Goal: Information Seeking & Learning: Learn about a topic

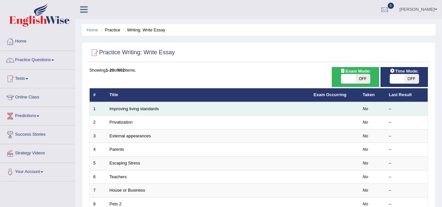
click at [261, 108] on td "Improving living standards" at bounding box center [208, 109] width 204 height 14
click at [149, 110] on link "Improving living standards" at bounding box center [134, 108] width 49 height 5
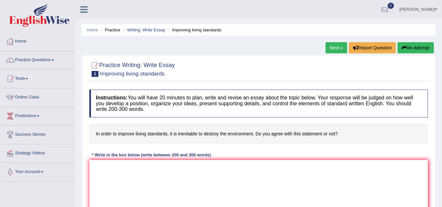
drag, startPoint x: 0, startPoint y: 0, endPoint x: 121, endPoint y: 170, distance: 208.7
click at [121, 170] on textarea at bounding box center [258, 192] width 339 height 64
click at [190, 113] on h4 "Instructions: You will have 20 minutes to plan, write and revise an essay about…" at bounding box center [258, 104] width 339 height 28
click at [336, 49] on link "Next »" at bounding box center [337, 47] width 22 height 11
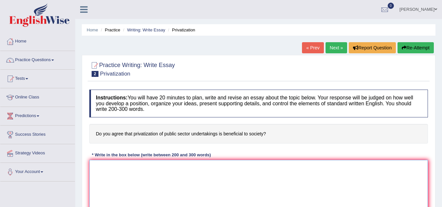
click at [133, 166] on textarea at bounding box center [258, 192] width 339 height 64
click at [332, 45] on link "Next »" at bounding box center [337, 47] width 22 height 11
click at [313, 48] on link "« Prev" at bounding box center [313, 47] width 22 height 11
click at [313, 45] on link "« Prev" at bounding box center [313, 47] width 22 height 11
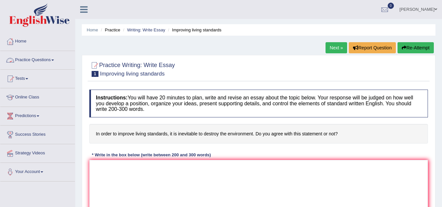
click at [50, 61] on link "Practice Questions" at bounding box center [37, 59] width 75 height 16
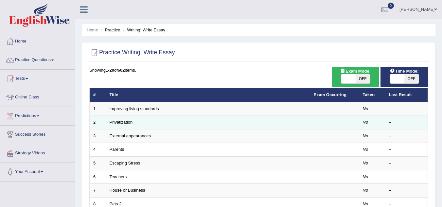
click at [115, 121] on link "Privatization" at bounding box center [121, 122] width 23 height 5
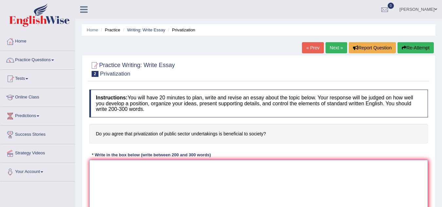
paste textarea "The increasing influence of (essay topic) on our lives has ignited numerous dis…"
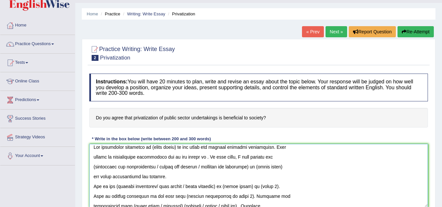
scroll to position [2, 0]
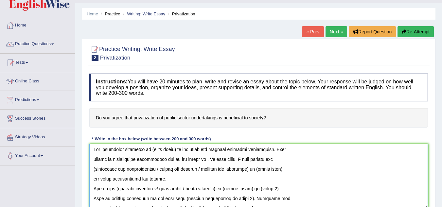
drag, startPoint x: 149, startPoint y: 149, endPoint x: 175, endPoint y: 151, distance: 25.9
click at [175, 151] on textarea at bounding box center [258, 176] width 339 height 64
click at [92, 161] on textarea at bounding box center [258, 176] width 339 height 64
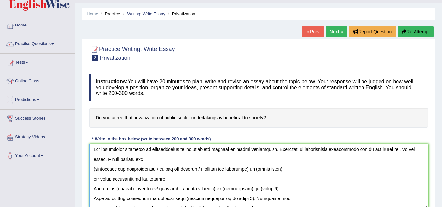
scroll to position [0, 0]
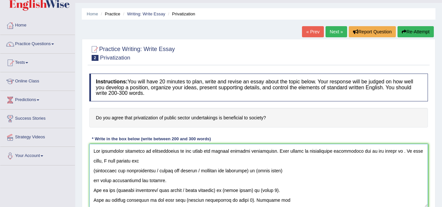
click at [384, 151] on textarea at bounding box center [258, 176] width 339 height 64
click at [176, 161] on textarea at bounding box center [258, 176] width 339 height 64
click at [95, 172] on textarea at bounding box center [258, 176] width 339 height 64
click at [158, 171] on textarea at bounding box center [258, 176] width 339 height 64
click at [157, 171] on textarea at bounding box center [258, 176] width 339 height 64
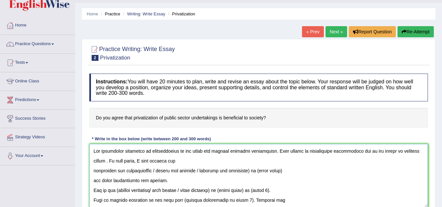
click at [158, 171] on textarea at bounding box center [258, 176] width 339 height 64
drag, startPoint x: 158, startPoint y: 172, endPoint x: 284, endPoint y: 171, distance: 126.1
click at [284, 171] on textarea at bounding box center [258, 176] width 339 height 64
drag, startPoint x: 158, startPoint y: 172, endPoint x: 252, endPoint y: 172, distance: 93.7
click at [252, 172] on textarea at bounding box center [258, 176] width 339 height 64
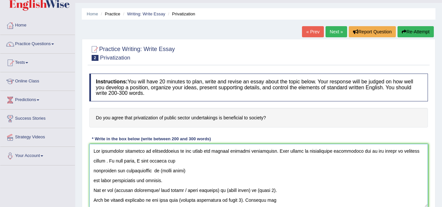
click at [90, 171] on textarea at bounding box center [258, 176] width 339 height 64
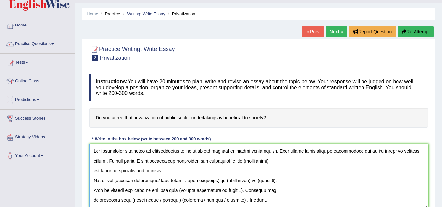
click at [246, 161] on textarea at bounding box center [258, 176] width 339 height 64
drag, startPoint x: 246, startPoint y: 161, endPoint x: 275, endPoint y: 162, distance: 29.5
click at [275, 162] on textarea at bounding box center [258, 176] width 339 height 64
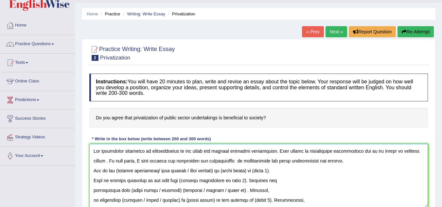
click at [158, 171] on textarea at bounding box center [258, 176] width 339 height 64
drag, startPoint x: 158, startPoint y: 171, endPoint x: 223, endPoint y: 172, distance: 65.2
click at [223, 172] on textarea at bounding box center [258, 176] width 339 height 64
click at [116, 170] on textarea at bounding box center [258, 176] width 339 height 64
click at [117, 170] on textarea at bounding box center [258, 176] width 339 height 64
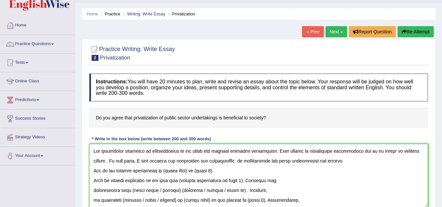
click at [164, 173] on textarea at bounding box center [258, 176] width 339 height 64
drag, startPoint x: 164, startPoint y: 173, endPoint x: 189, endPoint y: 173, distance: 25.2
click at [189, 173] on textarea at bounding box center [258, 176] width 339 height 64
drag, startPoint x: 270, startPoint y: 170, endPoint x: 254, endPoint y: 167, distance: 15.7
click at [254, 167] on textarea at bounding box center [258, 176] width 339 height 64
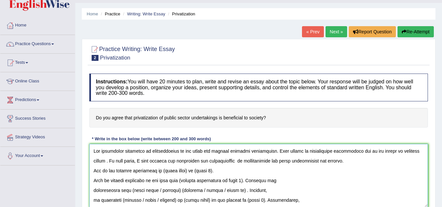
click at [254, 167] on textarea at bounding box center [258, 176] width 339 height 64
click at [246, 160] on textarea at bounding box center [258, 176] width 339 height 64
drag, startPoint x: 246, startPoint y: 160, endPoint x: 270, endPoint y: 162, distance: 24.0
click at [270, 162] on textarea at bounding box center [258, 176] width 339 height 64
click at [162, 172] on textarea at bounding box center [258, 176] width 339 height 64
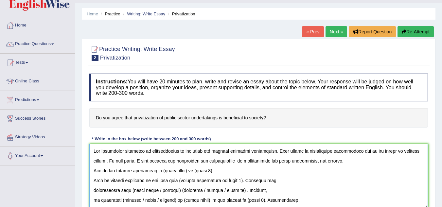
drag, startPoint x: 162, startPoint y: 172, endPoint x: 188, endPoint y: 174, distance: 25.6
click at [188, 174] on textarea at bounding box center [258, 176] width 339 height 64
paste textarea "privatization"
drag, startPoint x: 195, startPoint y: 172, endPoint x: 214, endPoint y: 173, distance: 19.7
click at [214, 173] on textarea at bounding box center [258, 176] width 339 height 64
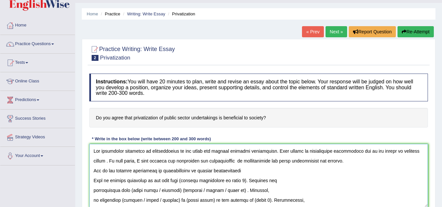
click at [91, 173] on textarea at bounding box center [258, 176] width 339 height 64
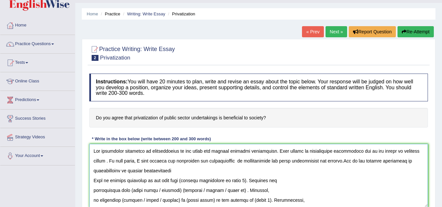
click at [95, 182] on textarea at bounding box center [258, 176] width 339 height 64
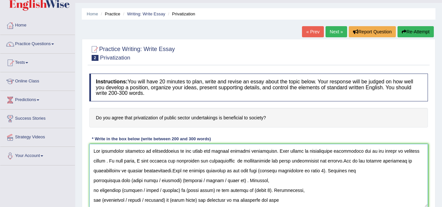
click at [248, 173] on textarea at bounding box center [258, 176] width 339 height 64
drag, startPoint x: 248, startPoint y: 173, endPoint x: 309, endPoint y: 170, distance: 61.9
click at [309, 170] on textarea at bounding box center [258, 176] width 339 height 64
click at [92, 182] on textarea at bounding box center [258, 176] width 339 height 64
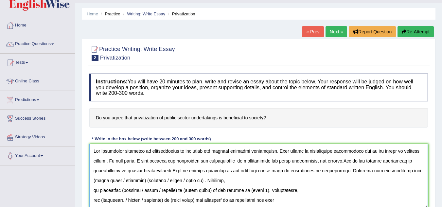
click at [273, 173] on textarea at bounding box center [258, 176] width 339 height 64
drag, startPoint x: 273, startPoint y: 173, endPoint x: 300, endPoint y: 172, distance: 27.2
click at [300, 172] on textarea at bounding box center [258, 176] width 339 height 64
click at [272, 170] on textarea at bounding box center [258, 176] width 339 height 64
drag, startPoint x: 274, startPoint y: 172, endPoint x: 288, endPoint y: 173, distance: 13.4
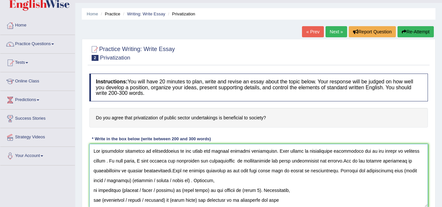
click at [288, 173] on textarea at bounding box center [258, 176] width 339 height 64
click at [391, 171] on textarea at bounding box center [258, 176] width 339 height 64
drag, startPoint x: 391, startPoint y: 171, endPoint x: 418, endPoint y: 176, distance: 27.8
click at [418, 175] on textarea at bounding box center [258, 176] width 339 height 64
click at [92, 181] on textarea at bounding box center [258, 176] width 339 height 64
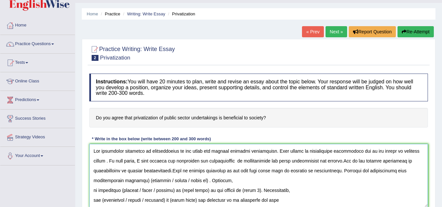
drag, startPoint x: 92, startPoint y: 181, endPoint x: 114, endPoint y: 182, distance: 22.3
click at [114, 182] on textarea at bounding box center [258, 176] width 339 height 64
click at [94, 182] on textarea at bounding box center [258, 176] width 339 height 64
click at [95, 181] on textarea at bounding box center [258, 176] width 339 height 64
click at [113, 180] on textarea at bounding box center [258, 176] width 339 height 64
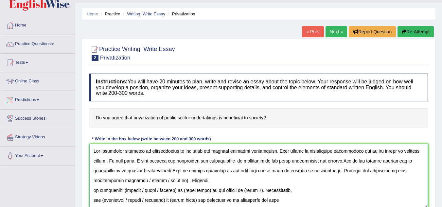
drag, startPoint x: 113, startPoint y: 180, endPoint x: 152, endPoint y: 182, distance: 39.0
click at [152, 182] on textarea at bounding box center [258, 176] width 339 height 64
drag, startPoint x: 272, startPoint y: 171, endPoint x: 320, endPoint y: 174, distance: 47.5
click at [320, 174] on textarea at bounding box center [258, 176] width 339 height 64
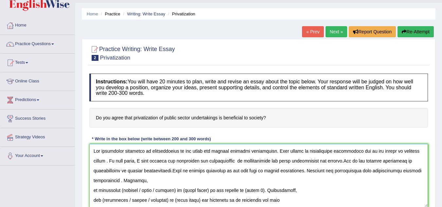
click at [254, 168] on textarea at bounding box center [258, 176] width 339 height 64
click at [92, 189] on textarea at bounding box center [258, 176] width 339 height 64
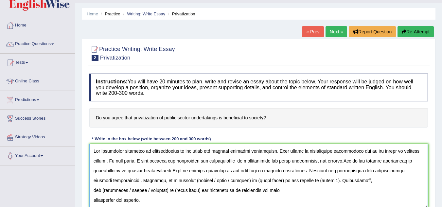
click at [185, 181] on textarea at bounding box center [258, 176] width 339 height 64
drag, startPoint x: 185, startPoint y: 181, endPoint x: 223, endPoint y: 182, distance: 38.0
click at [223, 182] on textarea at bounding box center [258, 176] width 339 height 64
drag, startPoint x: 190, startPoint y: 181, endPoint x: 216, endPoint y: 184, distance: 26.0
click at [216, 184] on textarea at bounding box center [258, 176] width 339 height 64
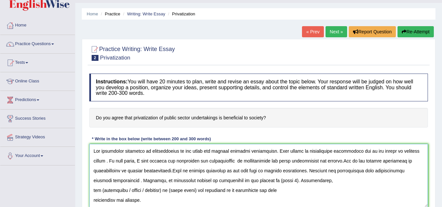
click at [217, 196] on textarea at bounding box center [258, 176] width 339 height 64
click at [240, 180] on textarea at bounding box center [258, 176] width 339 height 64
drag, startPoint x: 240, startPoint y: 180, endPoint x: 257, endPoint y: 181, distance: 16.7
click at [257, 181] on textarea at bounding box center [258, 176] width 339 height 64
click at [102, 190] on textarea at bounding box center [258, 176] width 339 height 64
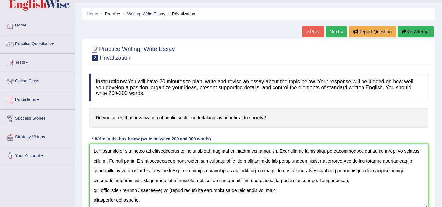
click at [125, 192] on textarea at bounding box center [258, 176] width 339 height 64
drag, startPoint x: 125, startPoint y: 192, endPoint x: 168, endPoint y: 192, distance: 42.9
click at [168, 192] on textarea at bounding box center [258, 176] width 339 height 64
click at [131, 190] on textarea at bounding box center [258, 176] width 339 height 64
drag, startPoint x: 131, startPoint y: 190, endPoint x: 157, endPoint y: 191, distance: 25.9
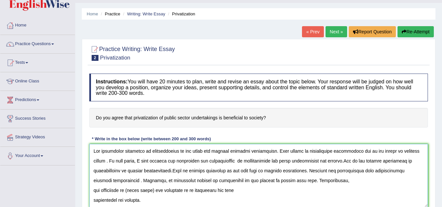
click at [157, 191] on textarea at bounding box center [258, 176] width 339 height 64
paste textarea "privatization"
click at [129, 192] on textarea at bounding box center [258, 176] width 339 height 64
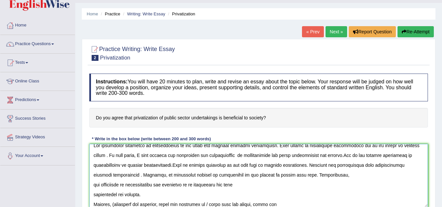
scroll to position [15, 0]
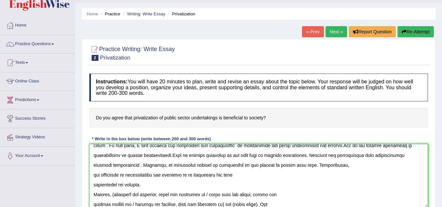
click at [91, 187] on textarea at bounding box center [258, 176] width 339 height 64
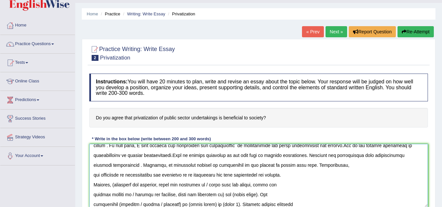
click at [92, 174] on textarea at bounding box center [258, 176] width 339 height 64
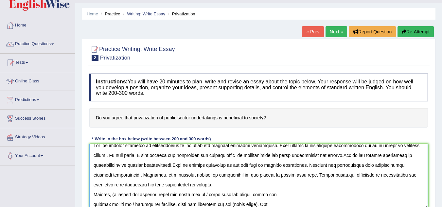
scroll to position [25, 0]
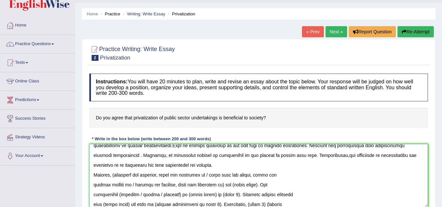
click at [116, 176] on textarea at bounding box center [258, 176] width 339 height 64
click at [93, 187] on textarea at bounding box center [258, 176] width 339 height 64
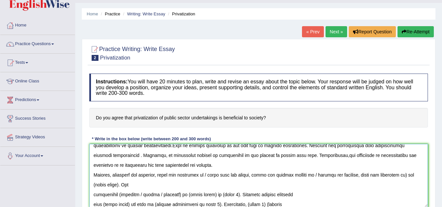
drag, startPoint x: 94, startPoint y: 186, endPoint x: 120, endPoint y: 185, distance: 26.2
click at [120, 185] on textarea at bounding box center [258, 176] width 339 height 64
click at [210, 175] on textarea at bounding box center [258, 176] width 339 height 64
drag, startPoint x: 210, startPoint y: 175, endPoint x: 258, endPoint y: 175, distance: 48.8
click at [258, 175] on textarea at bounding box center [258, 176] width 339 height 64
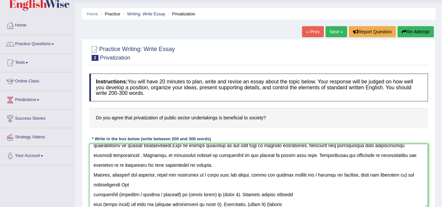
click at [243, 185] on textarea at bounding box center [258, 176] width 339 height 64
click at [209, 175] on textarea at bounding box center [258, 176] width 339 height 64
drag, startPoint x: 209, startPoint y: 175, endPoint x: 414, endPoint y: 177, distance: 205.0
click at [414, 177] on textarea at bounding box center [258, 176] width 339 height 64
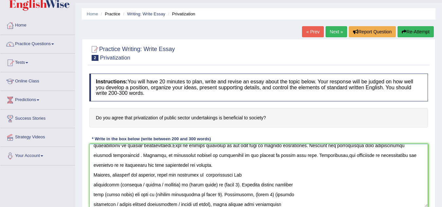
click at [233, 175] on textarea at bounding box center [258, 176] width 339 height 64
click at [232, 176] on textarea at bounding box center [258, 176] width 339 height 64
click at [93, 187] on textarea at bounding box center [258, 176] width 339 height 64
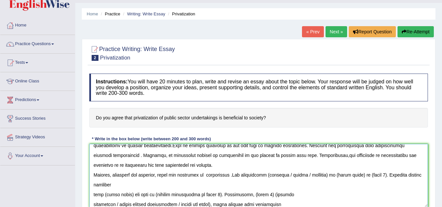
click at [265, 176] on textarea at bounding box center [258, 176] width 339 height 64
click at [284, 176] on textarea at bounding box center [258, 176] width 339 height 64
drag, startPoint x: 284, startPoint y: 176, endPoint x: 352, endPoint y: 179, distance: 67.9
click at [352, 179] on textarea at bounding box center [258, 176] width 339 height 64
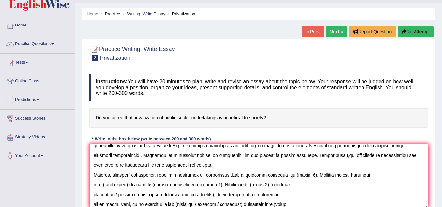
click at [357, 182] on textarea at bounding box center [258, 176] width 339 height 64
click at [289, 176] on textarea at bounding box center [258, 176] width 339 height 64
drag, startPoint x: 289, startPoint y: 176, endPoint x: 305, endPoint y: 176, distance: 15.4
click at [305, 176] on textarea at bounding box center [258, 176] width 339 height 64
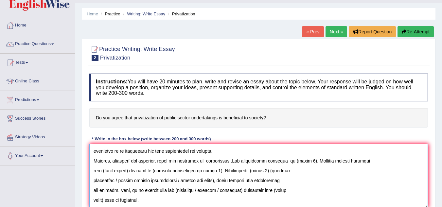
scroll to position [38, 0]
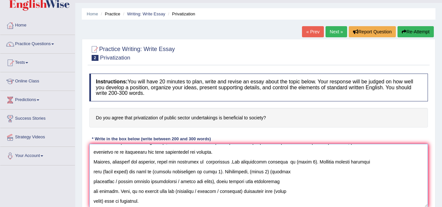
click at [297, 169] on textarea at bounding box center [258, 176] width 339 height 64
click at [290, 163] on textarea at bounding box center [258, 176] width 339 height 64
click at [288, 163] on textarea at bounding box center [258, 176] width 339 height 64
click at [290, 163] on textarea at bounding box center [258, 176] width 339 height 64
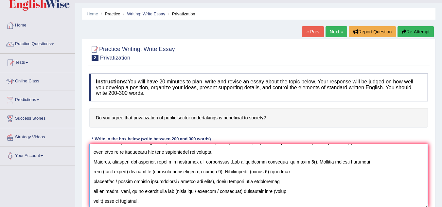
drag, startPoint x: 290, startPoint y: 163, endPoint x: 305, endPoint y: 164, distance: 14.8
click at [305, 164] on textarea at bounding box center [258, 176] width 339 height 64
click at [318, 163] on textarea at bounding box center [258, 176] width 339 height 64
click at [102, 172] on textarea at bounding box center [258, 176] width 339 height 64
drag, startPoint x: 102, startPoint y: 172, endPoint x: 129, endPoint y: 175, distance: 27.6
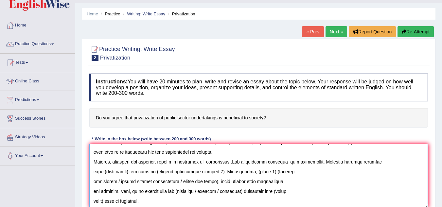
click at [129, 175] on textarea at bounding box center [258, 176] width 339 height 64
paste textarea "privatization"
click at [100, 172] on textarea at bounding box center [258, 176] width 339 height 64
click at [152, 172] on textarea at bounding box center [258, 176] width 339 height 64
drag, startPoint x: 152, startPoint y: 172, endPoint x: 213, endPoint y: 174, distance: 61.3
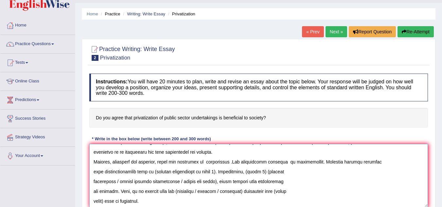
click at [213, 174] on textarea at bounding box center [258, 176] width 339 height 64
click at [225, 174] on textarea at bounding box center [258, 176] width 339 height 64
click at [224, 174] on textarea at bounding box center [258, 176] width 339 height 64
drag, startPoint x: 224, startPoint y: 174, endPoint x: 240, endPoint y: 175, distance: 16.5
click at [240, 175] on textarea at bounding box center [258, 176] width 339 height 64
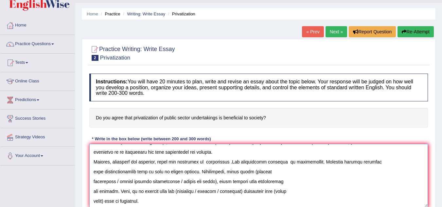
click at [249, 172] on textarea at bounding box center [258, 176] width 339 height 64
click at [115, 181] on textarea at bounding box center [258, 176] width 339 height 64
drag, startPoint x: 115, startPoint y: 181, endPoint x: 218, endPoint y: 183, distance: 102.8
click at [218, 183] on textarea at bounding box center [258, 176] width 339 height 64
click at [91, 181] on textarea at bounding box center [258, 176] width 339 height 64
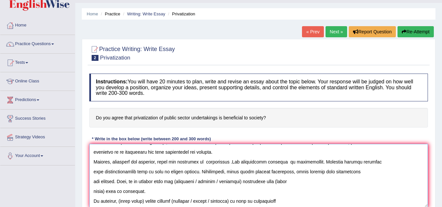
click at [223, 172] on textarea at bounding box center [258, 176] width 339 height 64
drag, startPoint x: 223, startPoint y: 172, endPoint x: 234, endPoint y: 173, distance: 11.8
click at [234, 173] on textarea at bounding box center [258, 176] width 339 height 64
click at [175, 181] on textarea at bounding box center [258, 176] width 339 height 64
click at [195, 181] on textarea at bounding box center [258, 176] width 339 height 64
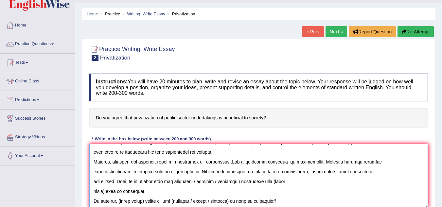
drag, startPoint x: 195, startPoint y: 181, endPoint x: 237, endPoint y: 179, distance: 42.3
click at [237, 179] on textarea at bounding box center [258, 176] width 339 height 64
click at [228, 182] on textarea at bounding box center [258, 176] width 339 height 64
drag, startPoint x: 228, startPoint y: 182, endPoint x: 242, endPoint y: 186, distance: 14.9
click at [242, 186] on textarea at bounding box center [258, 176] width 339 height 64
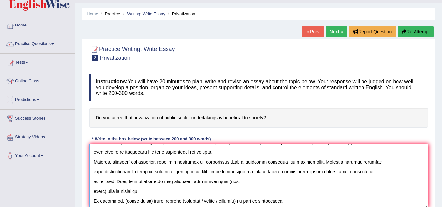
paste textarea "privatization"
click at [93, 191] on textarea at bounding box center [258, 176] width 339 height 64
drag, startPoint x: 93, startPoint y: 191, endPoint x: 105, endPoint y: 192, distance: 12.2
click at [105, 192] on textarea at bounding box center [258, 176] width 339 height 64
drag, startPoint x: 94, startPoint y: 181, endPoint x: 91, endPoint y: 183, distance: 4.2
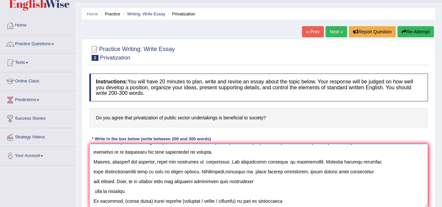
click at [91, 183] on textarea at bounding box center [258, 176] width 339 height 64
click at [92, 171] on textarea at bounding box center [258, 176] width 339 height 64
click at [406, 162] on textarea at bounding box center [258, 176] width 339 height 64
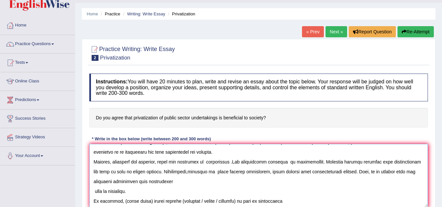
click at [92, 192] on textarea at bounding box center [258, 176] width 339 height 64
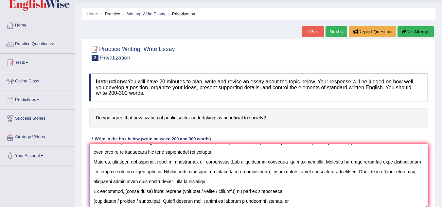
click at [92, 192] on textarea at bounding box center [258, 176] width 339 height 64
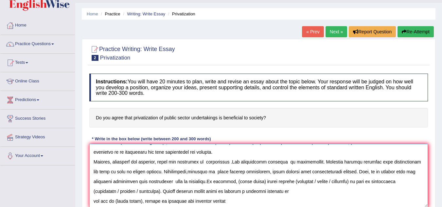
click at [92, 191] on textarea at bounding box center [258, 176] width 339 height 64
click at [189, 183] on textarea at bounding box center [258, 176] width 339 height 64
click at [190, 182] on textarea at bounding box center [258, 176] width 339 height 64
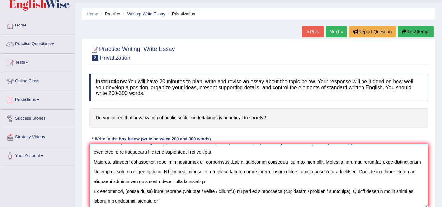
click at [120, 193] on textarea at bounding box center [258, 176] width 339 height 64
drag, startPoint x: 120, startPoint y: 193, endPoint x: 146, endPoint y: 194, distance: 26.9
click at [146, 194] on textarea at bounding box center [258, 176] width 339 height 64
paste textarea "privatization"
click at [177, 193] on textarea at bounding box center [258, 176] width 339 height 64
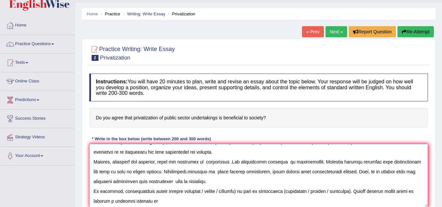
click at [192, 192] on textarea at bounding box center [258, 176] width 339 height 64
drag, startPoint x: 193, startPoint y: 192, endPoint x: 234, endPoint y: 196, distance: 41.8
click at [234, 196] on textarea at bounding box center [258, 176] width 339 height 64
click at [238, 194] on textarea at bounding box center [258, 176] width 339 height 64
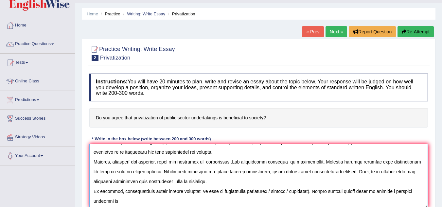
click at [261, 190] on textarea at bounding box center [258, 176] width 339 height 64
click at [260, 192] on textarea at bounding box center [258, 176] width 339 height 64
drag, startPoint x: 260, startPoint y: 192, endPoint x: 299, endPoint y: 194, distance: 39.0
click at [299, 194] on textarea at bounding box center [258, 176] width 339 height 64
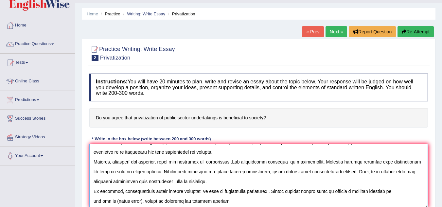
click at [115, 202] on textarea at bounding box center [258, 176] width 339 height 64
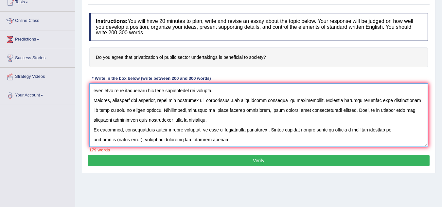
scroll to position [81, 0]
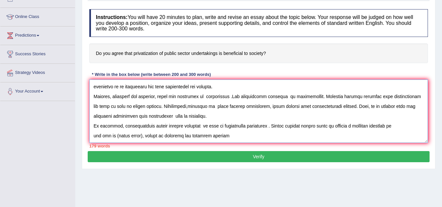
drag, startPoint x: 115, startPoint y: 202, endPoint x: 141, endPoint y: 159, distance: 51.0
click at [141, 159] on div "Practice Writing: Write Essay 2 Privatization Instructions: You will have 20 mi…" at bounding box center [259, 71] width 354 height 195
paste textarea "privatization"
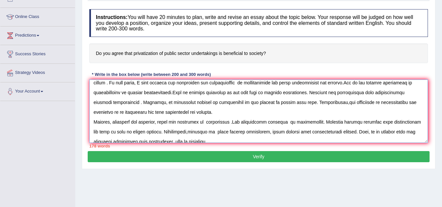
scroll to position [4, 0]
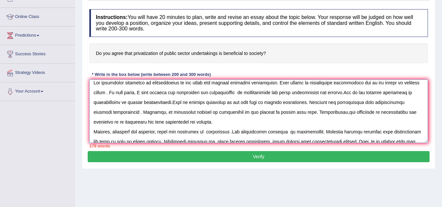
click at [241, 92] on textarea at bounding box center [258, 112] width 339 height 64
click at [297, 103] on textarea at bounding box center [258, 112] width 339 height 64
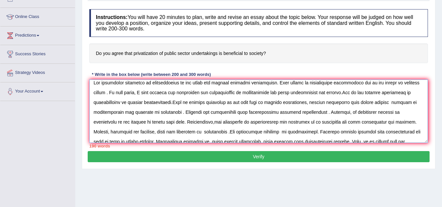
click at [145, 122] on textarea at bounding box center [258, 112] width 339 height 64
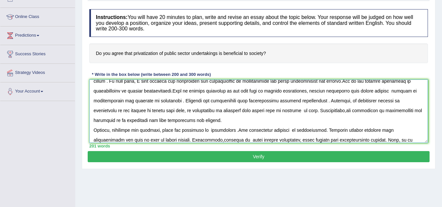
scroll to position [25, 0]
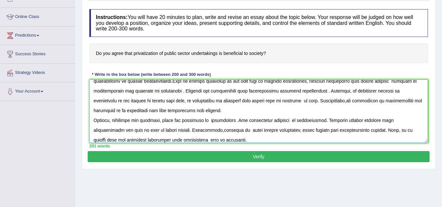
click at [316, 121] on textarea at bounding box center [258, 112] width 339 height 64
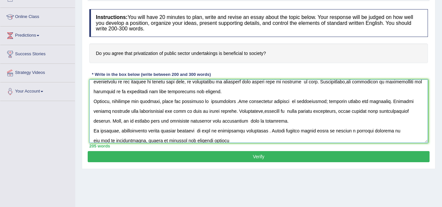
scroll to position [49, 0]
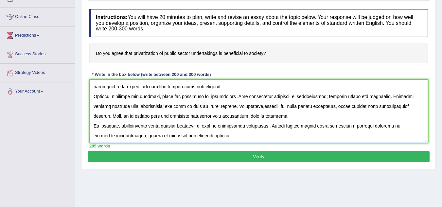
click at [380, 107] on textarea at bounding box center [258, 112] width 339 height 64
type textarea "The increasing influence of privitization on our lives has ignited numerous dis…"
click at [264, 157] on button "Verify" at bounding box center [259, 156] width 342 height 11
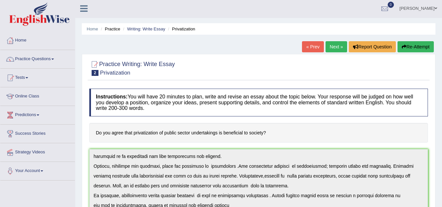
scroll to position [0, 0]
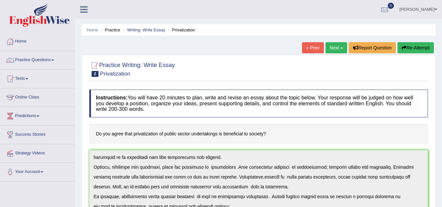
click at [44, 58] on link "Practice Questions" at bounding box center [37, 59] width 75 height 16
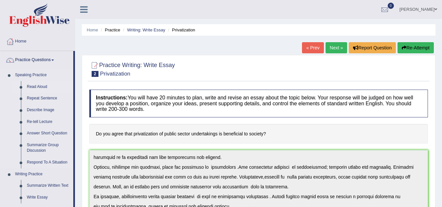
click at [35, 86] on link "Read Aloud" at bounding box center [48, 87] width 49 height 12
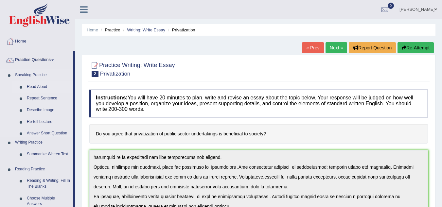
click at [35, 86] on link "Read Aloud" at bounding box center [48, 87] width 49 height 12
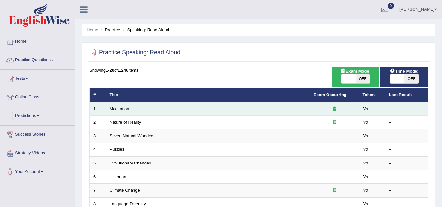
click at [118, 109] on link "Meditation" at bounding box center [120, 108] width 20 height 5
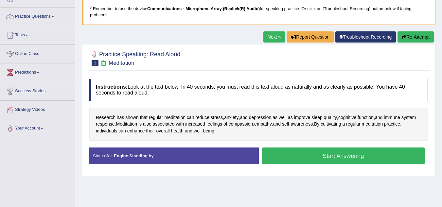
scroll to position [30, 0]
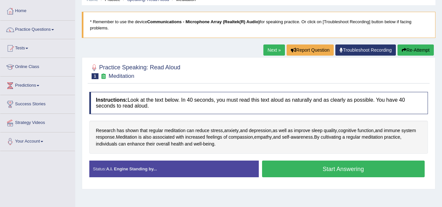
click at [330, 167] on button "Start Answering" at bounding box center [343, 169] width 163 height 17
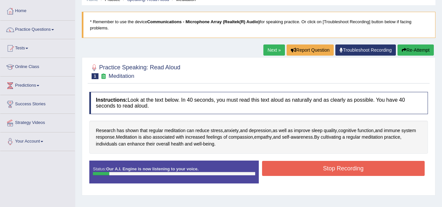
click at [361, 170] on button "Stop Recording" at bounding box center [343, 168] width 163 height 15
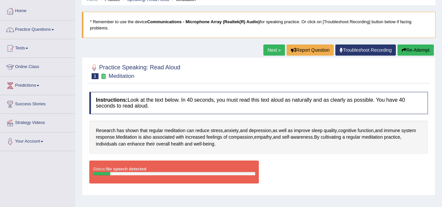
click at [412, 47] on button "Re-Attempt" at bounding box center [416, 50] width 36 height 11
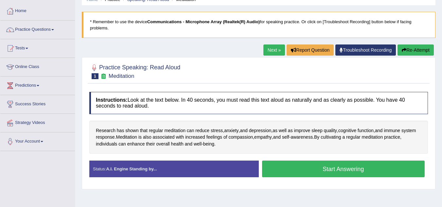
scroll to position [30, 0]
click at [345, 168] on button "Start Answering" at bounding box center [343, 169] width 163 height 17
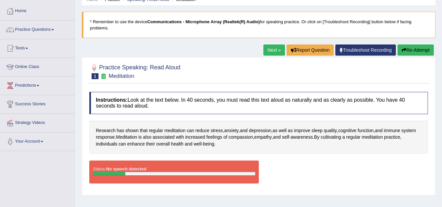
click at [375, 49] on link "Troubleshoot Recording" at bounding box center [366, 50] width 61 height 11
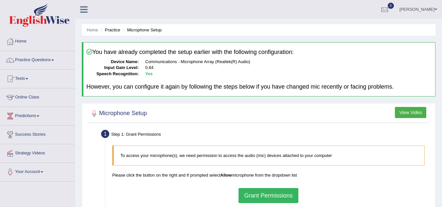
click at [270, 196] on button "Grant Permissions" at bounding box center [269, 195] width 60 height 15
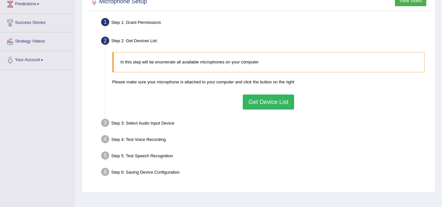
scroll to position [118, 0]
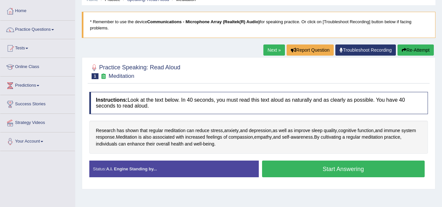
click at [368, 166] on button "Start Answering" at bounding box center [343, 169] width 163 height 17
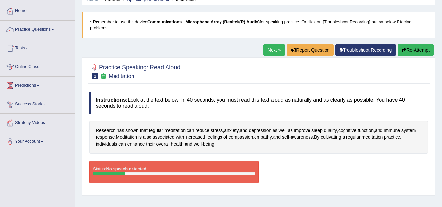
click at [412, 49] on button "Re-Attempt" at bounding box center [416, 50] width 36 height 11
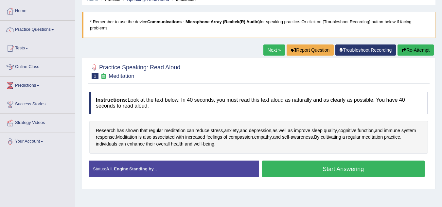
click at [348, 169] on button "Start Answering" at bounding box center [343, 169] width 163 height 17
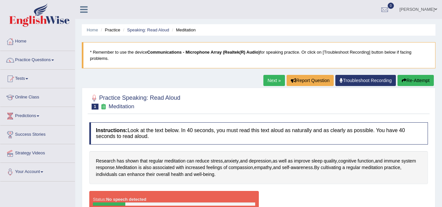
click at [355, 79] on link "Troubleshoot Recording" at bounding box center [366, 80] width 61 height 11
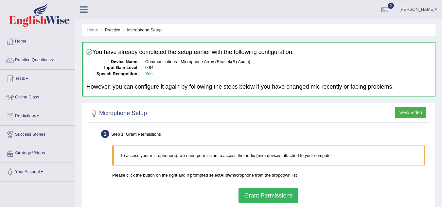
click at [283, 194] on button "Grant Permissions" at bounding box center [269, 195] width 60 height 15
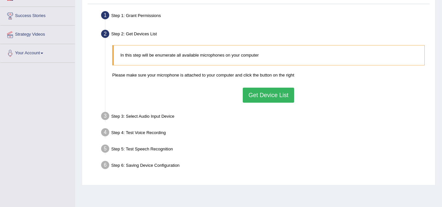
scroll to position [122, 0]
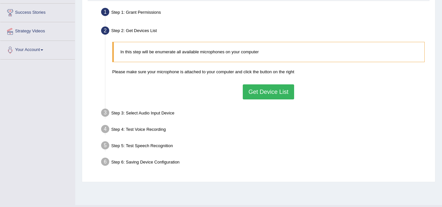
click at [279, 92] on button "Get Device List" at bounding box center [268, 91] width 51 height 15
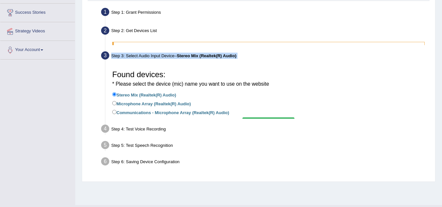
click at [279, 92] on ul "Step 1: Grant Permissions To access your microphone(s), we need permission to a…" at bounding box center [258, 88] width 339 height 164
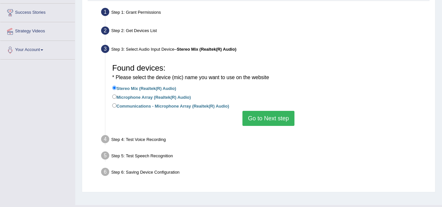
click at [200, 98] on li "Microphone Array (Realtek(R) Audio)" at bounding box center [268, 97] width 313 height 9
click at [189, 98] on label "Microphone Array (Realtek(R) Audio)" at bounding box center [151, 96] width 79 height 7
click at [117, 98] on input "Microphone Array (Realtek(R) Audio)" at bounding box center [114, 97] width 4 height 4
radio input "true"
click at [266, 119] on button "Go to Next step" at bounding box center [269, 118] width 52 height 15
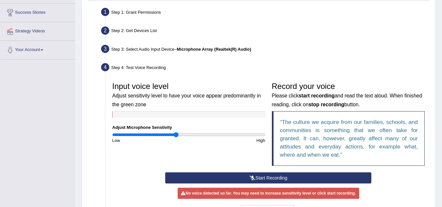
click at [270, 180] on button "Start Recording" at bounding box center [268, 178] width 206 height 11
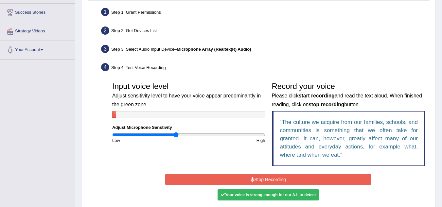
click at [270, 180] on button "Stop Recording" at bounding box center [268, 179] width 206 height 11
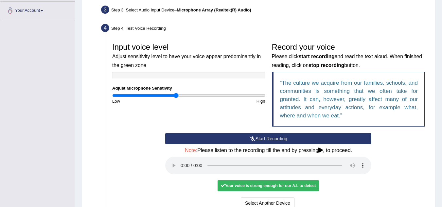
scroll to position [188, 0]
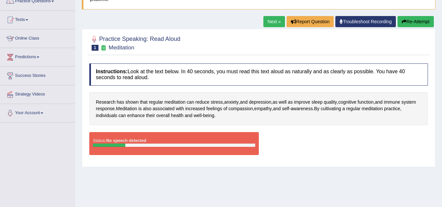
scroll to position [65, 0]
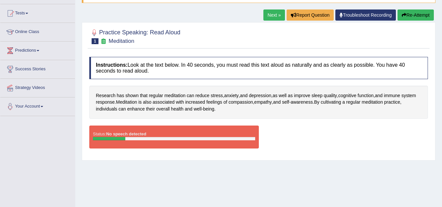
click at [278, 15] on link "Next »" at bounding box center [275, 14] width 22 height 11
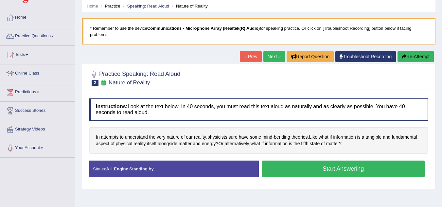
scroll to position [26, 0]
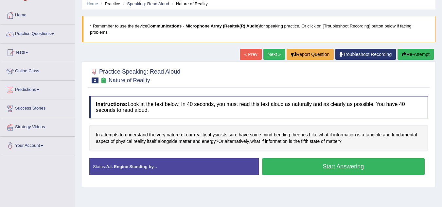
click at [410, 172] on button "Start Answering" at bounding box center [343, 166] width 163 height 17
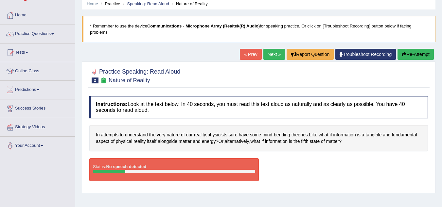
click at [374, 53] on link "Troubleshoot Recording" at bounding box center [366, 54] width 61 height 11
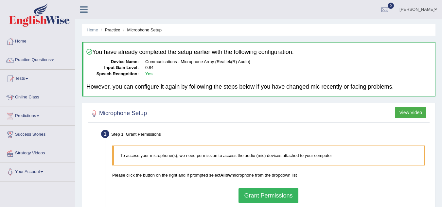
click at [276, 194] on button "Grant Permissions" at bounding box center [269, 195] width 60 height 15
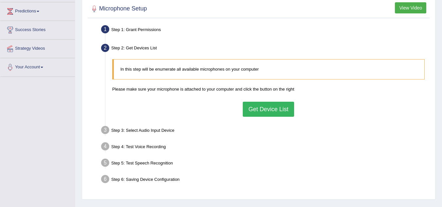
scroll to position [118, 0]
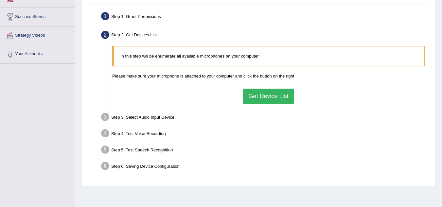
click at [272, 94] on button "Get Device List" at bounding box center [268, 96] width 51 height 15
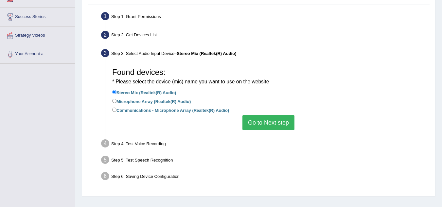
click at [272, 120] on button "Go to Next step" at bounding box center [269, 122] width 52 height 15
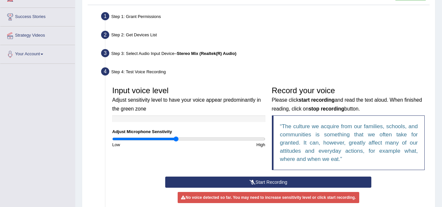
click at [269, 182] on button "Start Recording" at bounding box center [268, 182] width 206 height 11
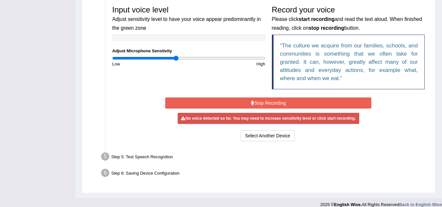
scroll to position [193, 0]
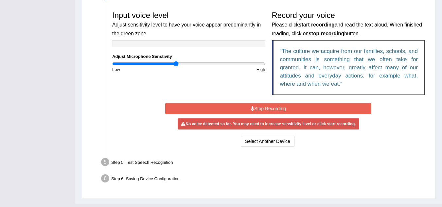
click at [294, 108] on button "Stop Recording" at bounding box center [268, 108] width 206 height 11
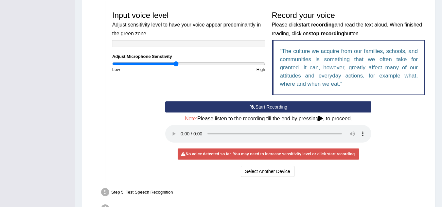
click at [294, 108] on button "Start Recording" at bounding box center [268, 107] width 206 height 11
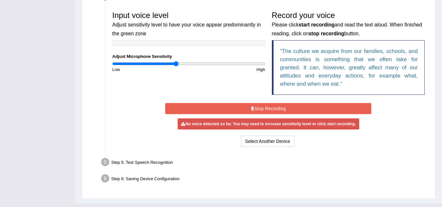
click at [278, 106] on button "Stop Recording" at bounding box center [268, 108] width 206 height 11
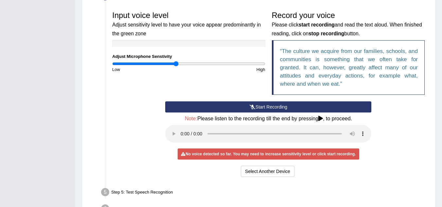
click at [261, 104] on button "Start Recording" at bounding box center [268, 107] width 206 height 11
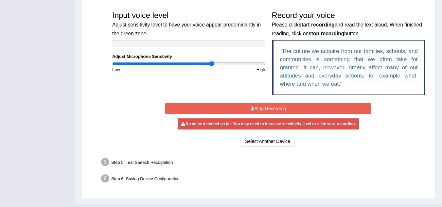
click at [212, 63] on input "range" at bounding box center [188, 63] width 153 height 5
click at [225, 63] on input "range" at bounding box center [188, 63] width 153 height 5
type input "1.76"
click at [246, 64] on input "range" at bounding box center [188, 63] width 153 height 5
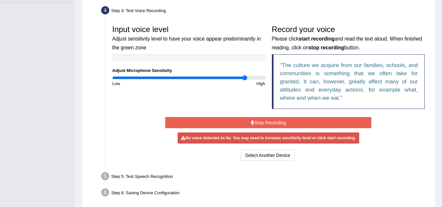
scroll to position [167, 0]
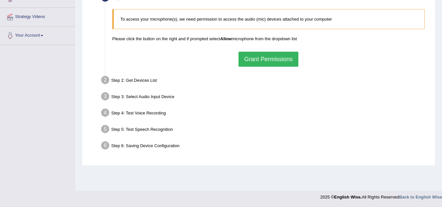
click at [282, 54] on button "Grant Permissions" at bounding box center [269, 59] width 60 height 15
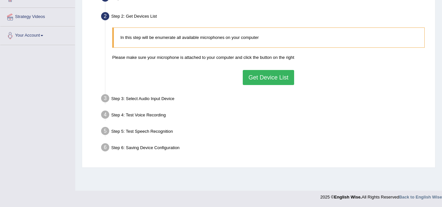
click at [264, 77] on button "Get Device List" at bounding box center [268, 77] width 51 height 15
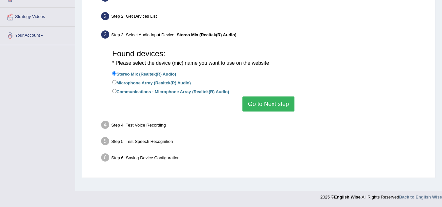
click at [258, 105] on button "Go to Next step" at bounding box center [269, 104] width 52 height 15
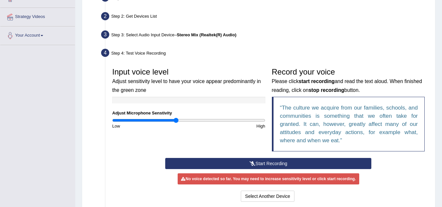
click at [250, 163] on icon at bounding box center [253, 163] width 6 height 5
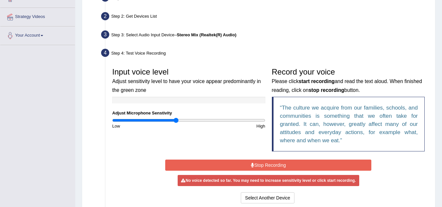
click at [283, 165] on button "Stop Recording" at bounding box center [268, 165] width 206 height 11
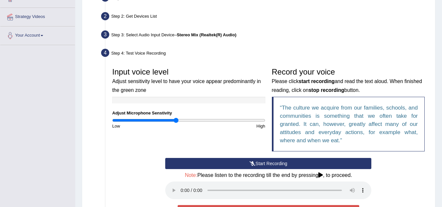
click at [248, 163] on button "Start Recording" at bounding box center [268, 163] width 206 height 11
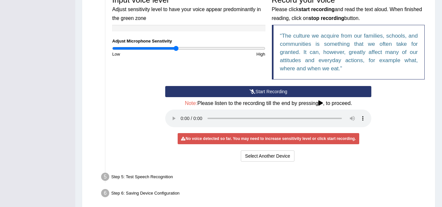
scroll to position [209, 0]
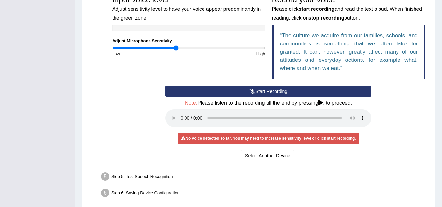
click at [261, 91] on button "Start Recording" at bounding box center [268, 91] width 206 height 11
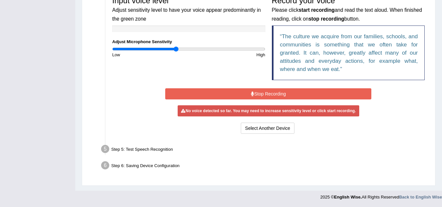
scroll to position [206, 0]
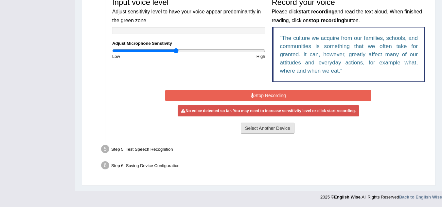
click at [260, 131] on button "Select Another Device" at bounding box center [268, 128] width 54 height 11
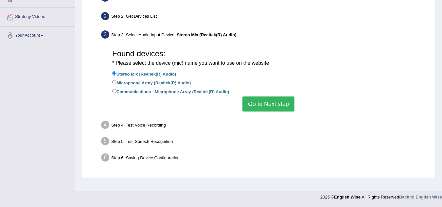
scroll to position [137, 0]
click at [258, 103] on button "Go to Next step" at bounding box center [269, 104] width 52 height 15
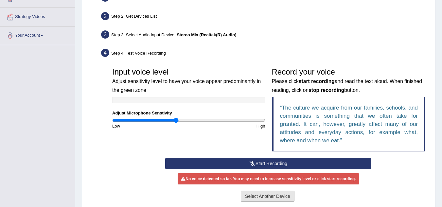
drag, startPoint x: 255, startPoint y: 203, endPoint x: 257, endPoint y: 195, distance: 8.9
click at [257, 195] on div "Select Another Device Voice is ok. Go to Next step" at bounding box center [268, 197] width 206 height 13
click at [257, 195] on button "Select Another Device" at bounding box center [268, 196] width 54 height 11
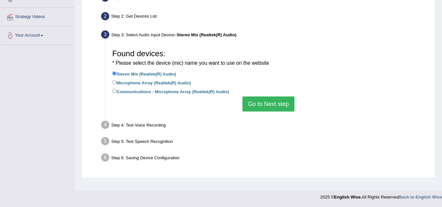
click at [164, 82] on label "Microphone Array (Realtek(R) Audio)" at bounding box center [151, 82] width 79 height 7
click at [117, 82] on input "Microphone Array (Realtek(R) Audio)" at bounding box center [114, 82] width 4 height 4
radio input "true"
click at [265, 104] on button "Go to Next step" at bounding box center [269, 104] width 52 height 15
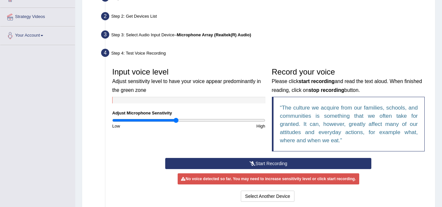
click at [268, 159] on button "Start Recording" at bounding box center [268, 163] width 206 height 11
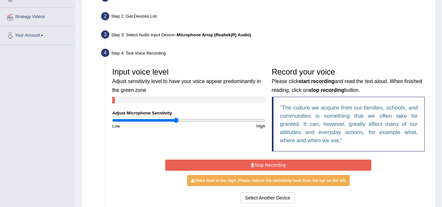
click at [272, 167] on button "Stop Recording" at bounding box center [268, 165] width 206 height 11
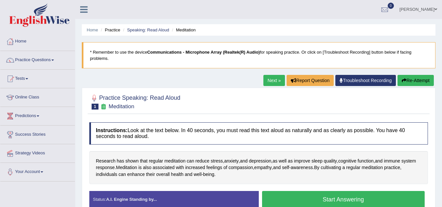
click at [377, 198] on button "Start Answering" at bounding box center [343, 199] width 163 height 17
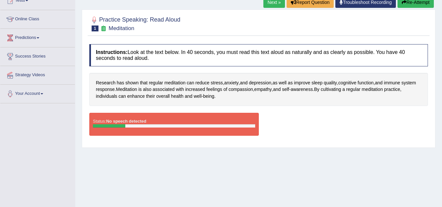
scroll to position [79, 0]
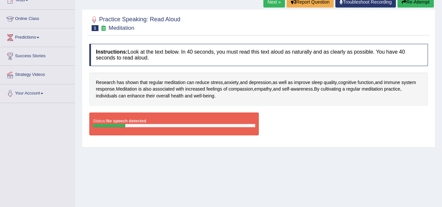
click at [422, 1] on button "Re-Attempt" at bounding box center [416, 1] width 36 height 11
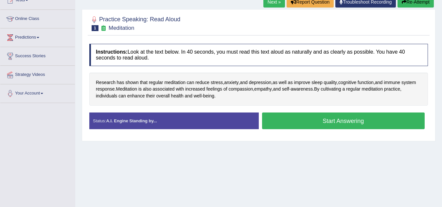
click at [344, 121] on button "Start Answering" at bounding box center [343, 121] width 163 height 17
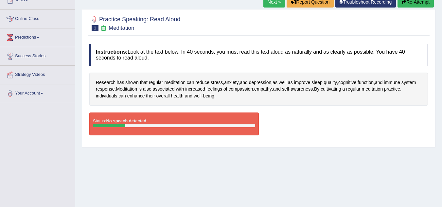
click at [416, 2] on button "Re-Attempt" at bounding box center [416, 1] width 36 height 11
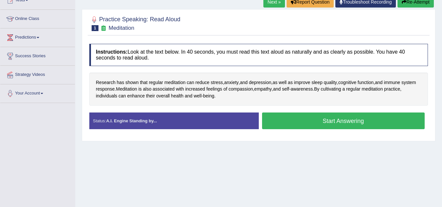
scroll to position [79, 0]
click at [355, 121] on button "Start Answering" at bounding box center [343, 121] width 163 height 17
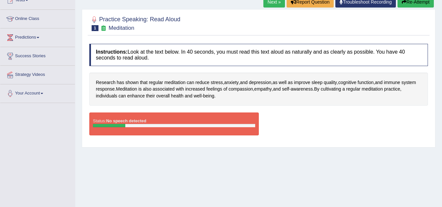
click at [358, 4] on link "Troubleshoot Recording" at bounding box center [366, 1] width 61 height 11
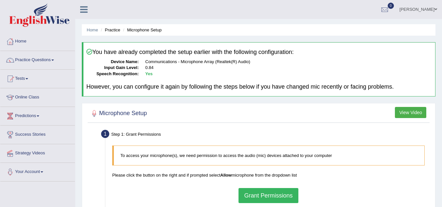
click at [281, 193] on button "Grant Permissions" at bounding box center [269, 195] width 60 height 15
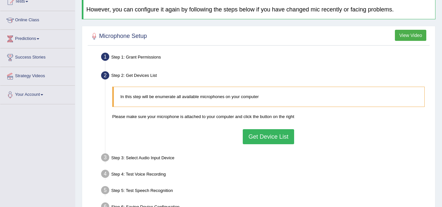
scroll to position [79, 0]
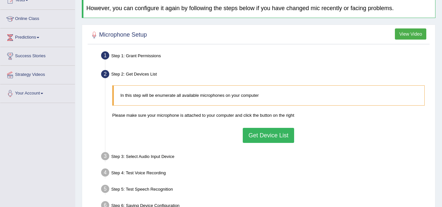
click at [276, 139] on button "Get Device List" at bounding box center [268, 135] width 51 height 15
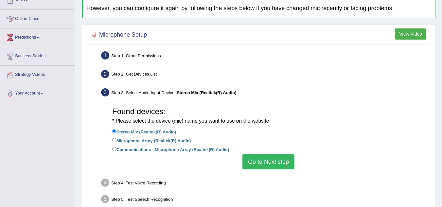
click at [194, 150] on label "Communications - Microphone Array (Realtek(R) Audio)" at bounding box center [170, 149] width 117 height 7
click at [117, 150] on input "Communications - Microphone Array (Realtek(R) Audio)" at bounding box center [114, 149] width 4 height 4
radio input "true"
click at [290, 167] on button "Go to Next step" at bounding box center [269, 162] width 52 height 15
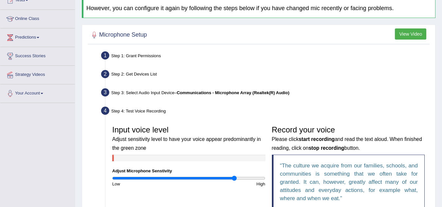
click at [235, 177] on input "range" at bounding box center [188, 178] width 153 height 5
click at [265, 179] on input "range" at bounding box center [188, 178] width 153 height 5
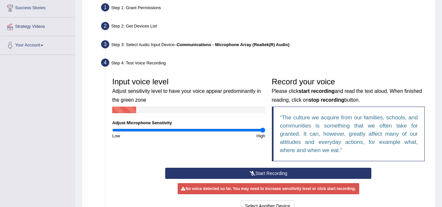
scroll to position [131, 0]
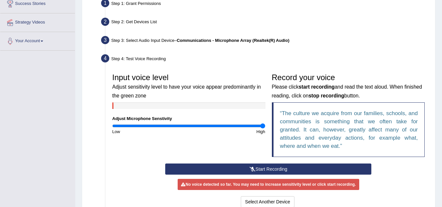
click at [335, 169] on button "Start Recording" at bounding box center [268, 169] width 206 height 11
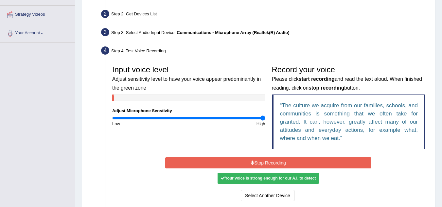
scroll to position [144, 0]
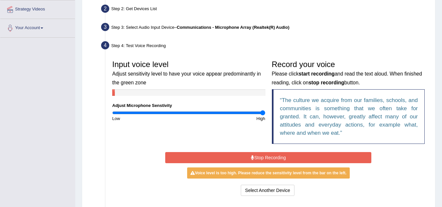
click at [310, 155] on button "Stop Recording" at bounding box center [268, 157] width 206 height 11
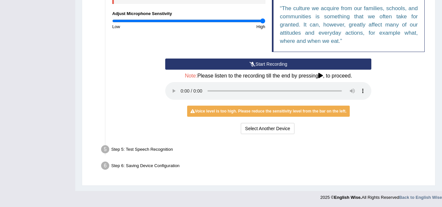
scroll to position [236, 0]
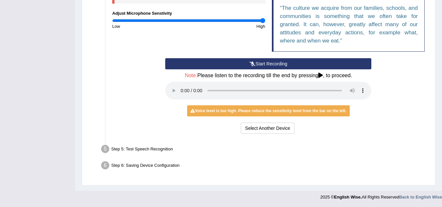
click at [257, 63] on button "Start Recording" at bounding box center [268, 63] width 206 height 11
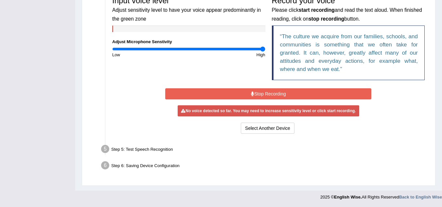
scroll to position [206, 0]
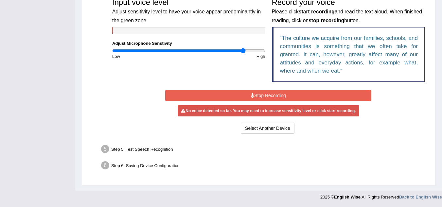
click at [244, 51] on input "range" at bounding box center [188, 50] width 153 height 5
click at [215, 52] on input "range" at bounding box center [188, 50] width 153 height 5
click at [189, 50] on input "range" at bounding box center [188, 50] width 153 height 5
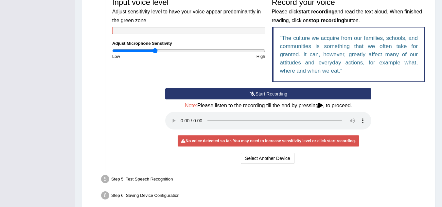
click at [155, 52] on input "range" at bounding box center [188, 50] width 153 height 5
click at [235, 92] on button "Start Recording" at bounding box center [268, 93] width 206 height 11
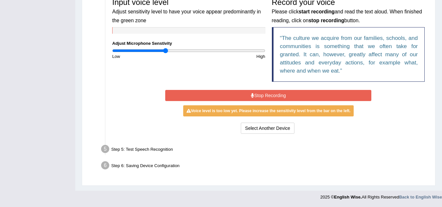
type input "0.7"
click at [166, 50] on input "range" at bounding box center [188, 50] width 153 height 5
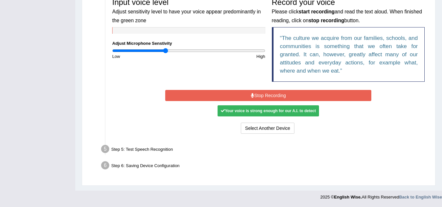
click at [241, 110] on div "Your voice is strong enough for our A.I. to detect" at bounding box center [269, 110] width 102 height 11
click at [241, 113] on div "Your voice is strong enough for our A.I. to detect" at bounding box center [269, 110] width 102 height 11
click at [245, 98] on button "Stop Recording" at bounding box center [268, 95] width 206 height 11
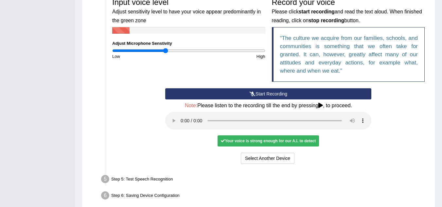
click at [270, 140] on div "Your voice is strong enough for our A.I. to detect" at bounding box center [269, 141] width 102 height 11
click at [230, 177] on div "Step 5: Test Speech Recognition" at bounding box center [265, 180] width 334 height 14
click at [143, 178] on div "Step 5: Test Speech Recognition" at bounding box center [265, 180] width 334 height 14
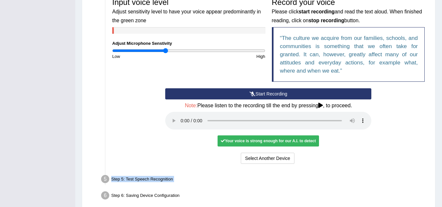
click at [143, 178] on div "Step 5: Test Speech Recognition" at bounding box center [265, 180] width 334 height 14
click at [106, 179] on li "Step 5: Test Speech Recognition Text to read The culture we acquire from our fa…" at bounding box center [266, 180] width 326 height 14
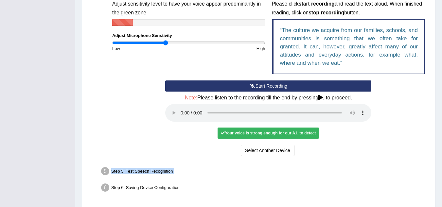
scroll to position [236, 0]
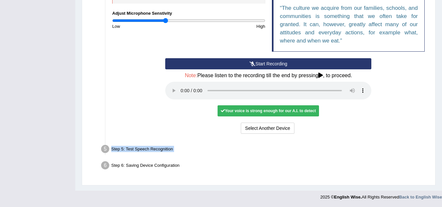
click at [128, 146] on div "Step 5: Test Speech Recognition" at bounding box center [265, 150] width 334 height 14
click at [123, 149] on div "Step 5: Test Speech Recognition" at bounding box center [265, 150] width 334 height 14
click at [149, 150] on div "Step 5: Test Speech Recognition" at bounding box center [265, 150] width 334 height 14
click at [264, 108] on div "Your voice is strong enough for our A.I. to detect" at bounding box center [269, 110] width 102 height 11
click at [321, 74] on icon at bounding box center [321, 75] width 5 height 5
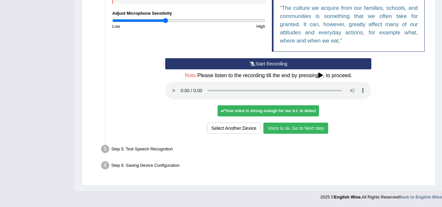
click at [293, 130] on button "Voice is ok. Go to Next step" at bounding box center [296, 128] width 65 height 11
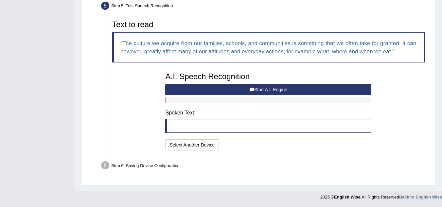
scroll to position [202, 0]
click at [285, 90] on button "Start A.I. Engine" at bounding box center [268, 89] width 206 height 11
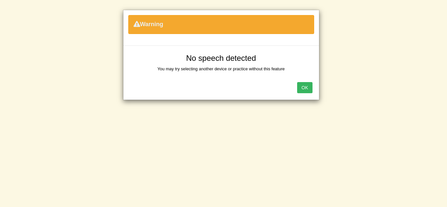
click at [301, 87] on button "OK" at bounding box center [304, 87] width 15 height 11
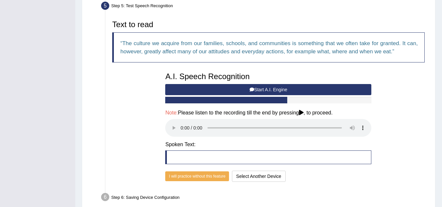
click at [294, 88] on button "Start A.I. Engine" at bounding box center [268, 89] width 206 height 11
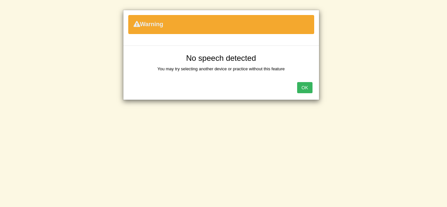
click at [301, 88] on button "OK" at bounding box center [304, 87] width 15 height 11
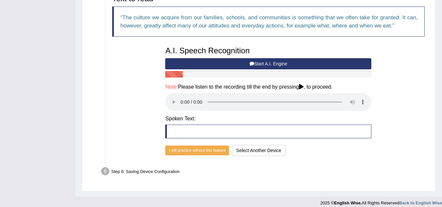
scroll to position [229, 0]
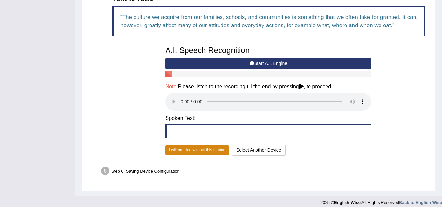
click at [216, 151] on button "I will practice without this feature" at bounding box center [197, 150] width 64 height 10
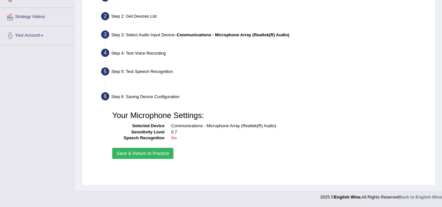
scroll to position [137, 0]
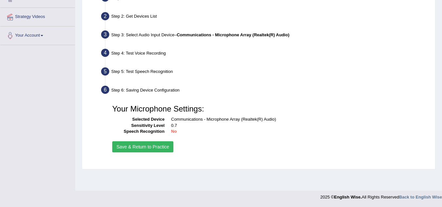
click at [135, 146] on button "Save & Return to Practice" at bounding box center [142, 146] width 61 height 11
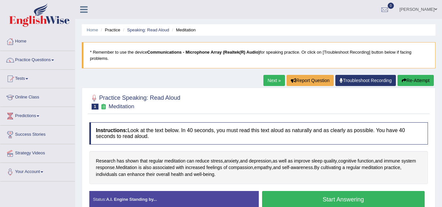
drag, startPoint x: 0, startPoint y: 0, endPoint x: 355, endPoint y: 202, distance: 408.9
click at [355, 202] on button "Start Answering" at bounding box center [343, 199] width 163 height 17
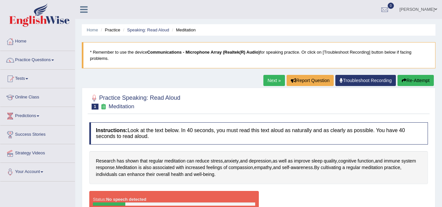
click at [353, 79] on link "Troubleshoot Recording" at bounding box center [366, 80] width 61 height 11
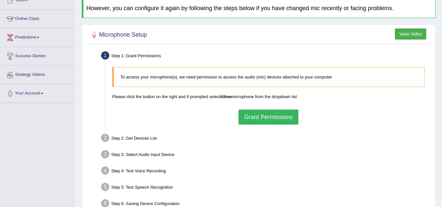
scroll to position [79, 0]
click at [263, 119] on button "Grant Permissions" at bounding box center [269, 116] width 60 height 15
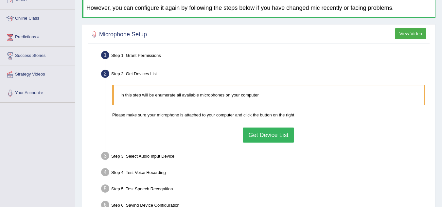
click at [271, 137] on button "Get Device List" at bounding box center [268, 135] width 51 height 15
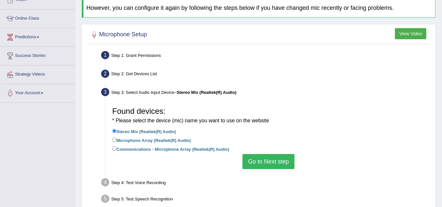
click at [255, 160] on button "Go to Next step" at bounding box center [269, 161] width 52 height 15
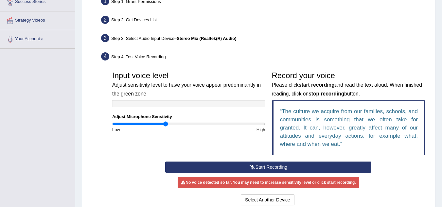
scroll to position [136, 0]
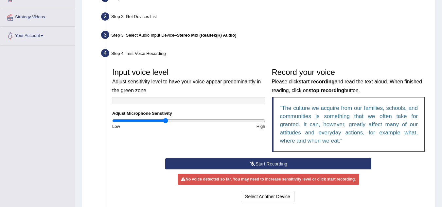
click at [252, 160] on button "Start Recording" at bounding box center [268, 163] width 206 height 11
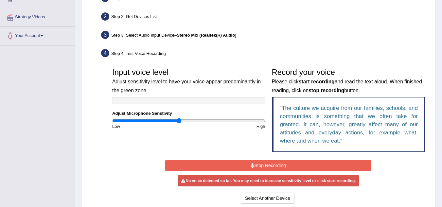
click at [179, 122] on input "range" at bounding box center [188, 120] width 153 height 5
click at [194, 122] on input "range" at bounding box center [188, 120] width 153 height 5
click at [251, 166] on icon at bounding box center [252, 165] width 3 height 5
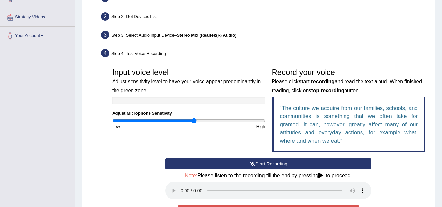
click at [251, 166] on icon at bounding box center [253, 164] width 6 height 5
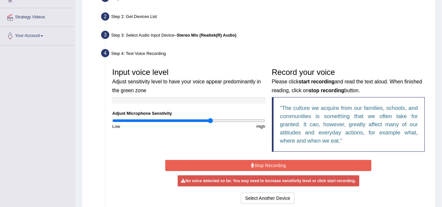
click at [210, 120] on input "range" at bounding box center [188, 120] width 153 height 5
drag, startPoint x: 223, startPoint y: 121, endPoint x: 238, endPoint y: 121, distance: 15.4
type input "1.68"
click at [238, 121] on input "range" at bounding box center [188, 120] width 153 height 5
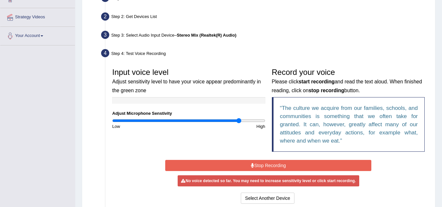
click at [256, 166] on button "Stop Recording" at bounding box center [268, 165] width 206 height 11
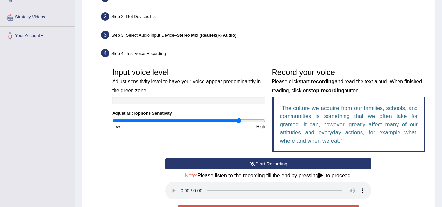
click at [256, 166] on button "Start Recording" at bounding box center [268, 163] width 206 height 11
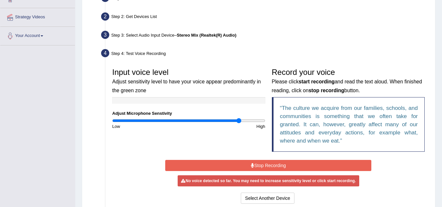
click at [271, 167] on button "Stop Recording" at bounding box center [268, 165] width 206 height 11
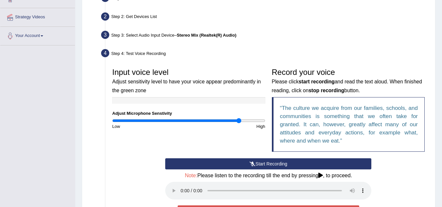
click at [271, 167] on button "Start Recording" at bounding box center [268, 163] width 206 height 11
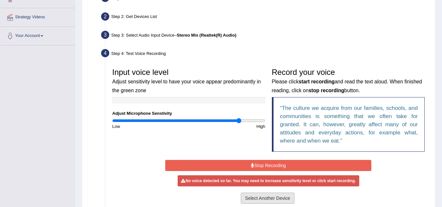
click at [274, 197] on button "Select Another Device" at bounding box center [268, 198] width 54 height 11
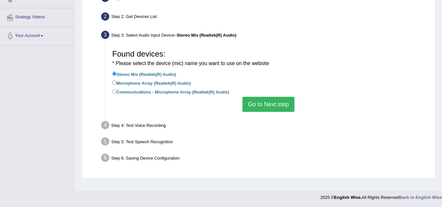
click at [133, 81] on label "Microphone Array (Realtek(R) Audio)" at bounding box center [151, 82] width 79 height 7
click at [117, 81] on input "Microphone Array (Realtek(R) Audio)" at bounding box center [114, 83] width 4 height 4
radio input "true"
click at [268, 105] on button "Go to Next step" at bounding box center [269, 104] width 52 height 15
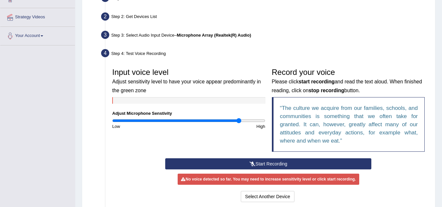
click at [286, 162] on button "Start Recording" at bounding box center [268, 163] width 206 height 11
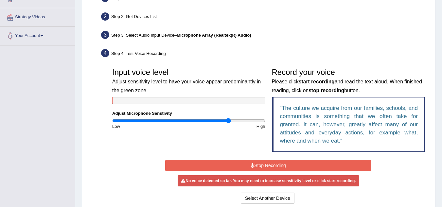
type input "1.54"
click at [229, 120] on input "range" at bounding box center [188, 120] width 153 height 5
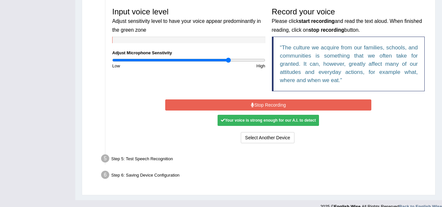
scroll to position [206, 0]
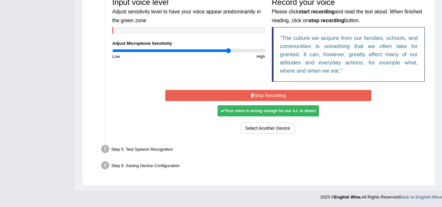
click at [276, 99] on button "Stop Recording" at bounding box center [268, 95] width 206 height 11
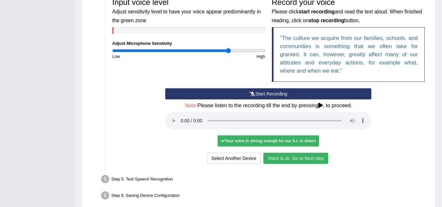
click at [299, 159] on button "Voice is ok. Go to Next step" at bounding box center [296, 158] width 65 height 11
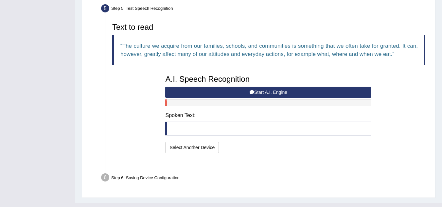
scroll to position [202, 0]
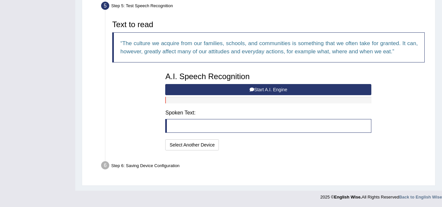
click at [250, 86] on button "Start A.I. Engine" at bounding box center [268, 89] width 206 height 11
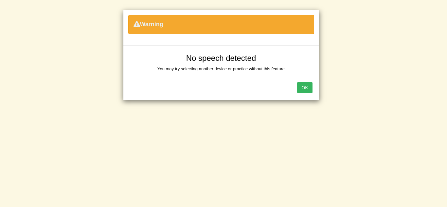
click at [306, 89] on button "OK" at bounding box center [304, 87] width 15 height 11
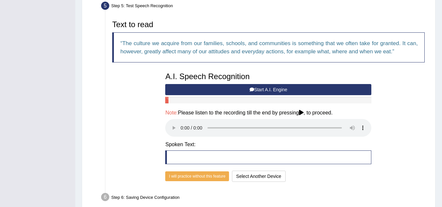
click at [241, 89] on button "Start A.I. Engine" at bounding box center [268, 89] width 206 height 11
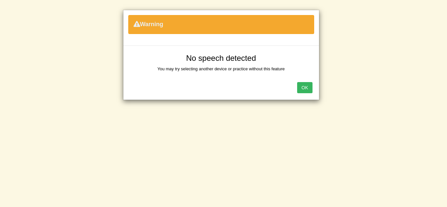
click at [308, 88] on button "OK" at bounding box center [304, 87] width 15 height 11
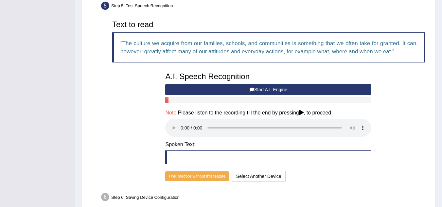
click at [308, 88] on button "Start A.I. Engine" at bounding box center [268, 89] width 206 height 11
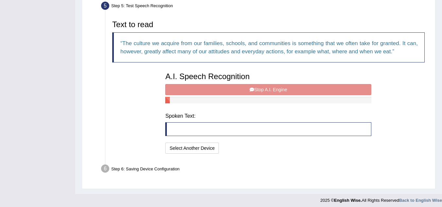
click at [308, 88] on div "A.I. Speech Recognition Start A.I. Engine Stop A.I. Engine Note: Please listen …" at bounding box center [268, 112] width 213 height 86
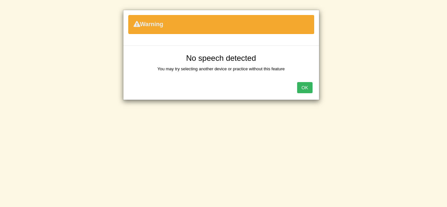
click at [308, 88] on button "OK" at bounding box center [304, 87] width 15 height 11
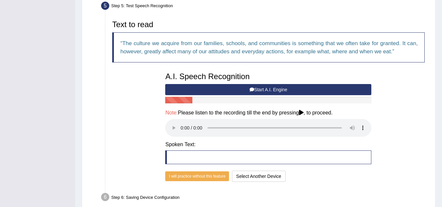
click at [274, 85] on button "Start A.I. Engine" at bounding box center [268, 89] width 206 height 11
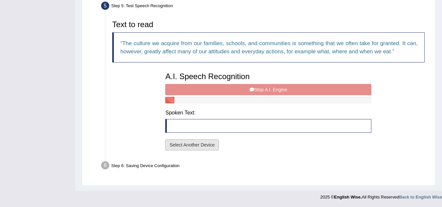
click at [206, 145] on button "Select Another Device" at bounding box center [192, 145] width 54 height 11
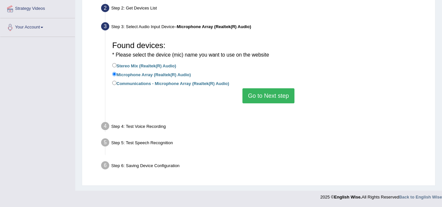
scroll to position [137, 0]
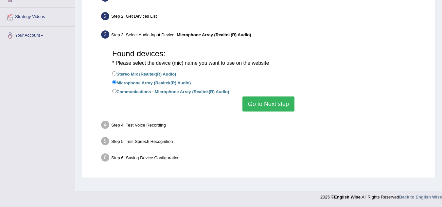
click at [193, 92] on label "Communications - Microphone Array (Realtek(R) Audio)" at bounding box center [170, 91] width 117 height 7
click at [117, 92] on input "Communications - Microphone Array (Realtek(R) Audio)" at bounding box center [114, 91] width 4 height 4
radio input "true"
click at [271, 105] on button "Go to Next step" at bounding box center [269, 104] width 52 height 15
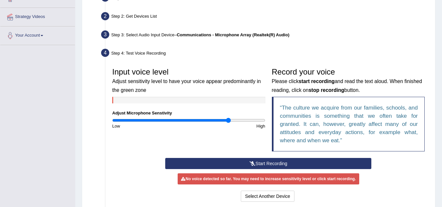
click at [272, 166] on button "Start Recording" at bounding box center [268, 163] width 206 height 11
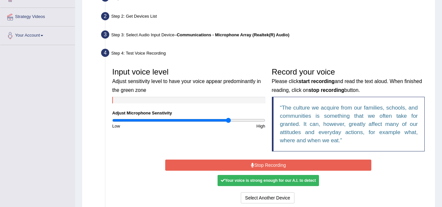
click at [272, 166] on button "Stop Recording" at bounding box center [268, 165] width 206 height 11
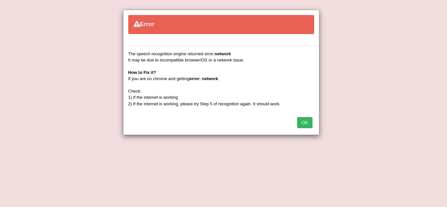
click at [304, 123] on button "OK" at bounding box center [304, 122] width 15 height 11
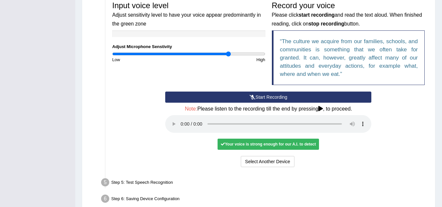
scroll to position [203, 0]
